Goal: Task Accomplishment & Management: Manage account settings

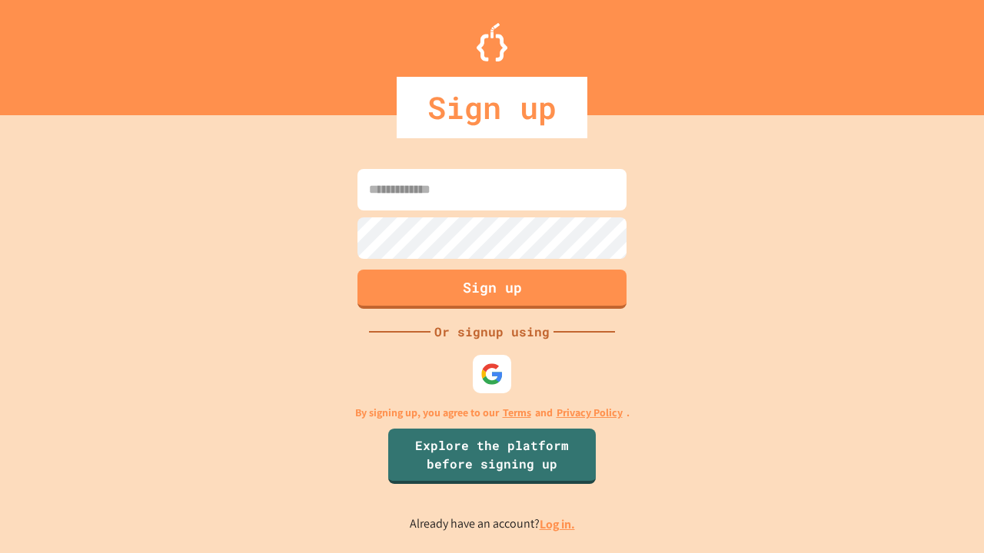
click at [558, 524] on link "Log in." at bounding box center [556, 524] width 35 height 16
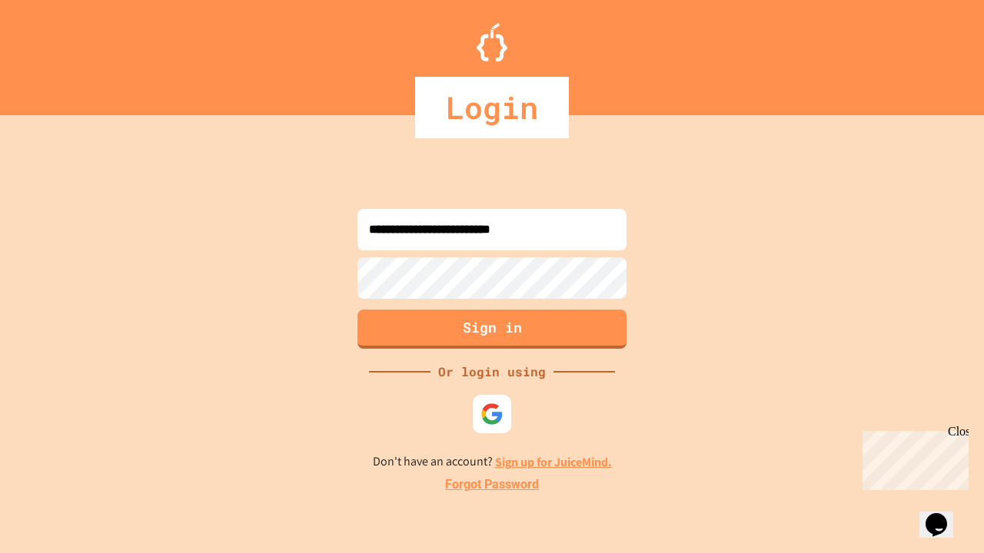
type input "**********"
